Goal: Transaction & Acquisition: Book appointment/travel/reservation

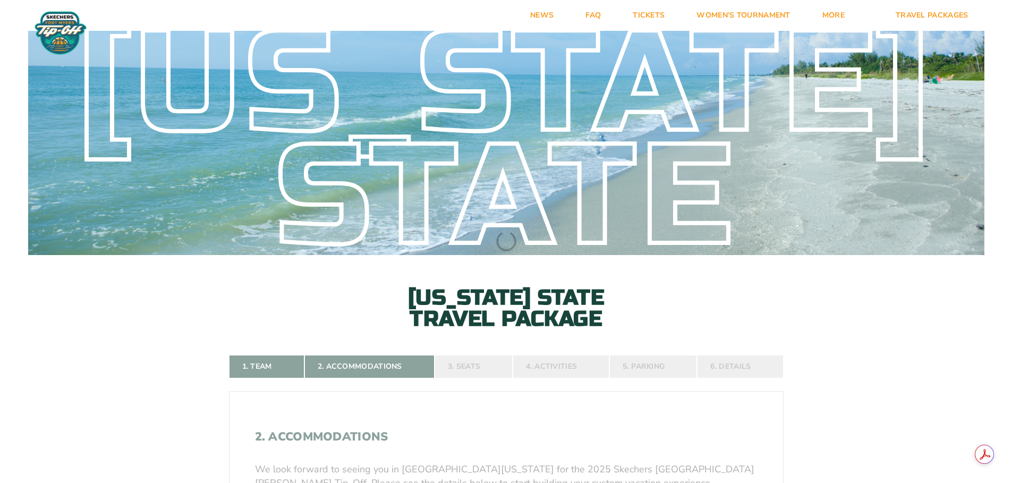
select select
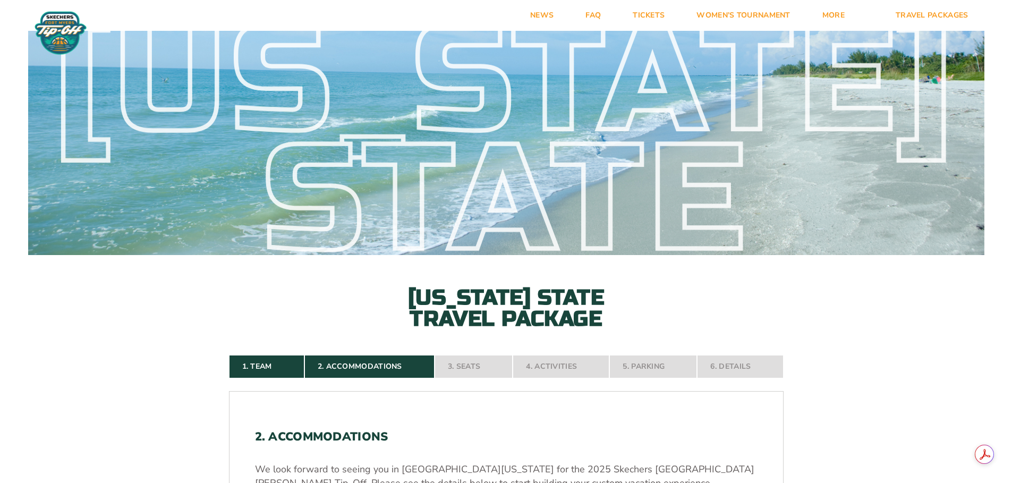
select select
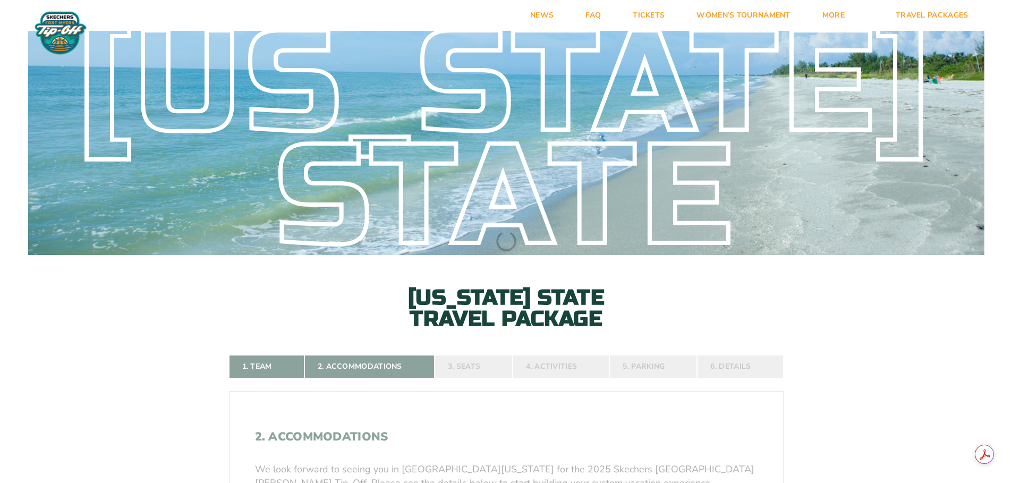
select select
